Goal: Task Accomplishment & Management: Use online tool/utility

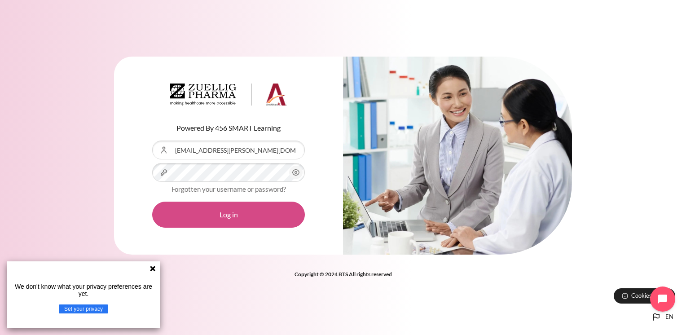
click at [245, 225] on button "Log in" at bounding box center [228, 215] width 153 height 26
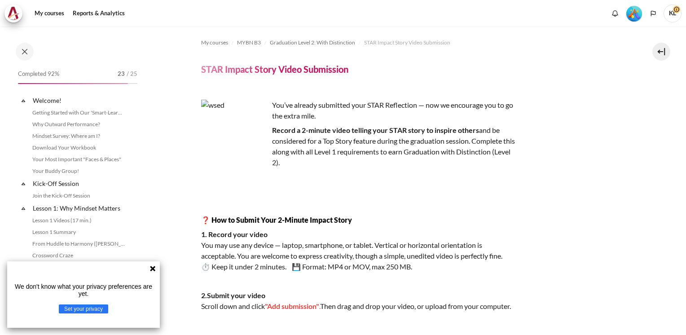
scroll to position [952, 0]
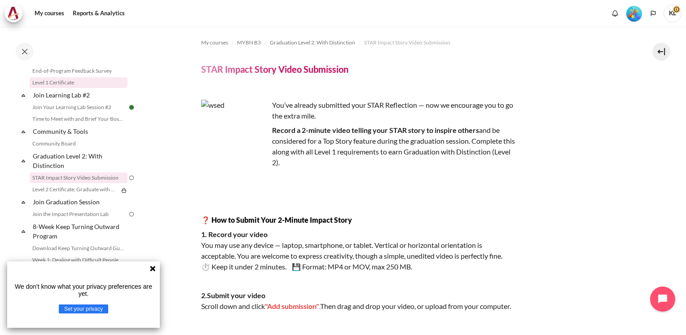
click at [73, 88] on link "Level 1 Certificate" at bounding box center [79, 82] width 98 height 11
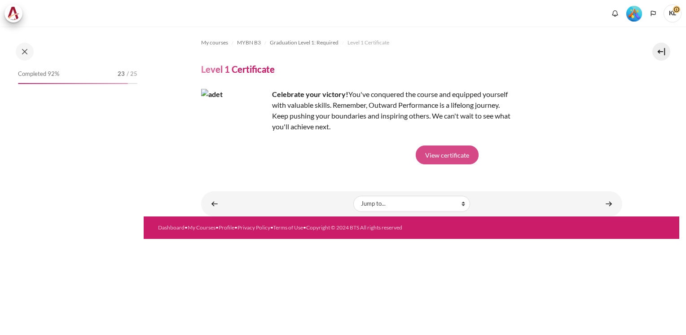
click at [453, 150] on link "View certificate" at bounding box center [447, 154] width 63 height 19
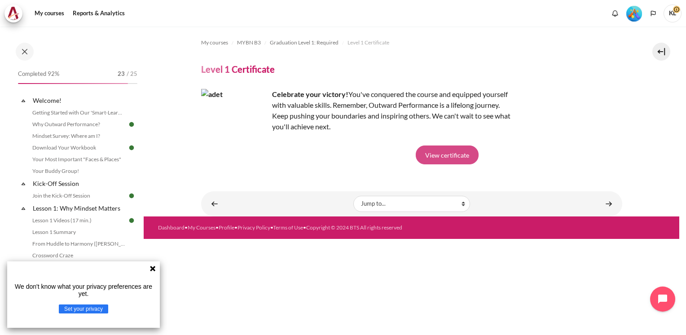
scroll to position [856, 0]
